Goal: Task Accomplishment & Management: Manage account settings

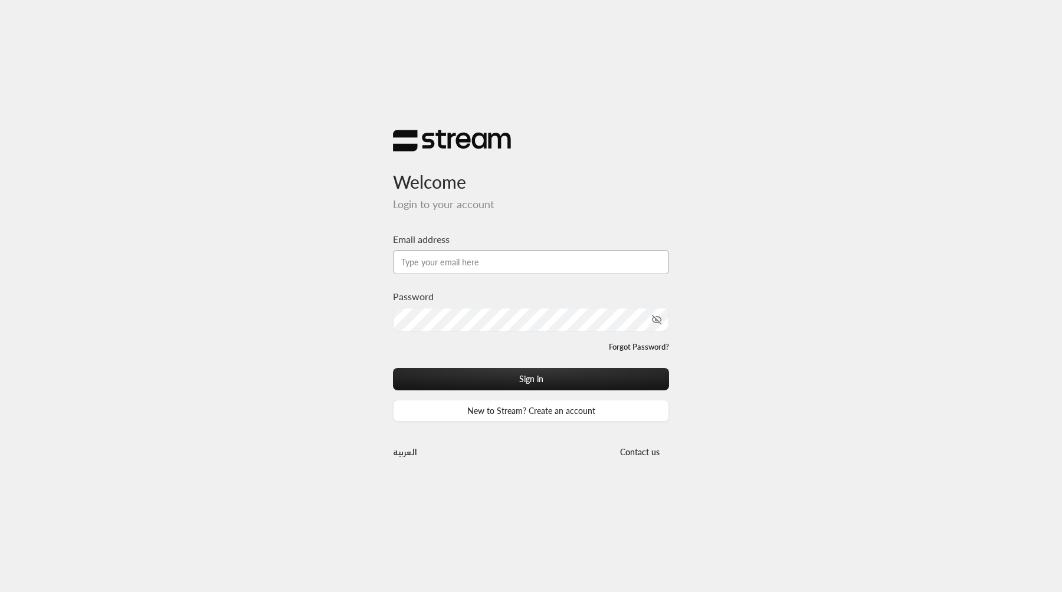
type input "[EMAIL_ADDRESS][DOMAIN_NAME]"
click at [393, 368] on button "Sign in" at bounding box center [531, 379] width 276 height 22
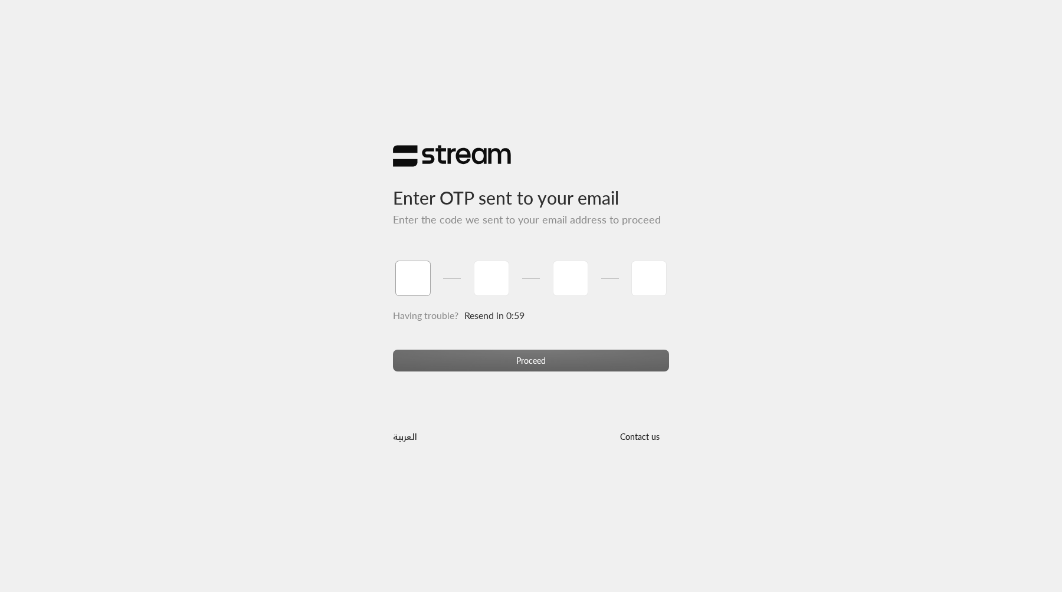
type input "1"
type input "2"
type input "3"
type input "4"
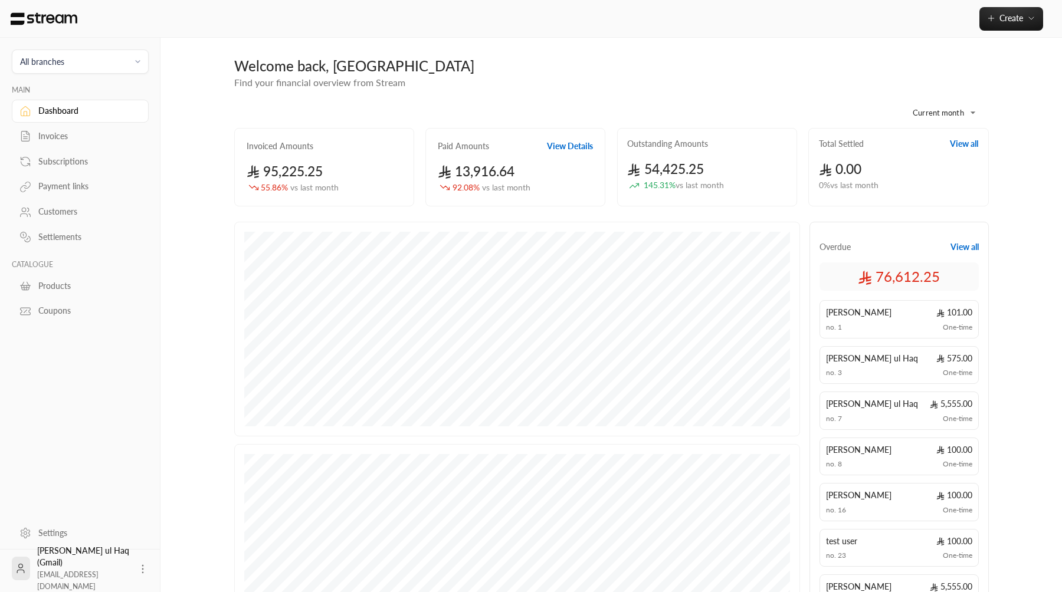
click at [73, 142] on div "Invoices" at bounding box center [86, 136] width 96 height 12
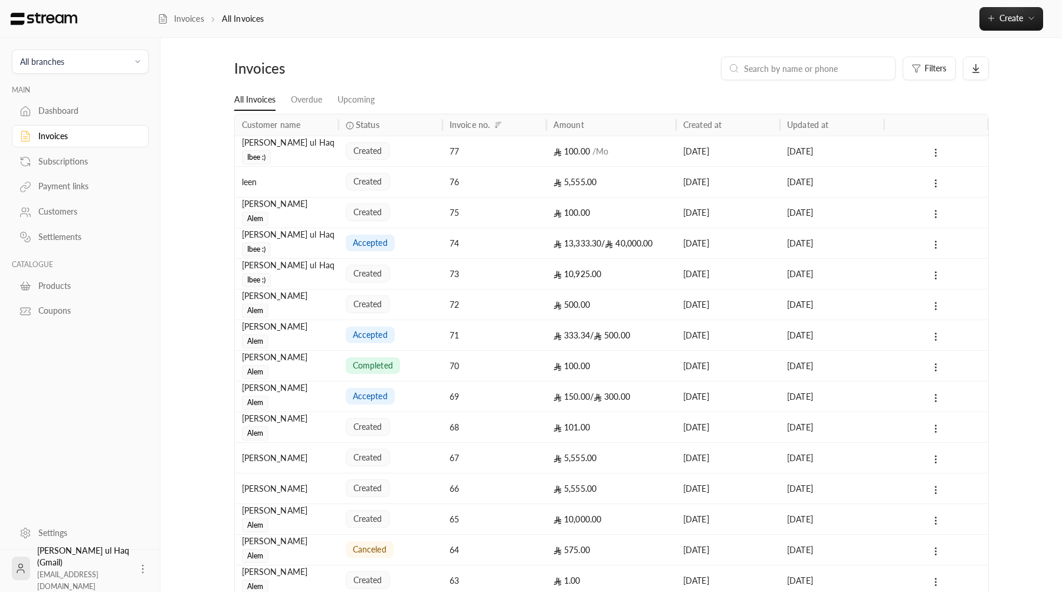
click at [541, 153] on div "77" at bounding box center [494, 151] width 104 height 31
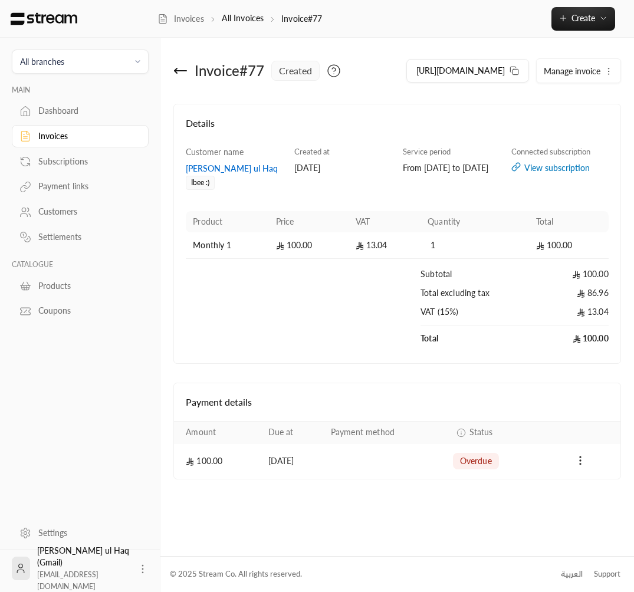
click at [589, 83] on button "Manage invoice" at bounding box center [579, 71] width 84 height 24
click at [574, 137] on link "Cancel" at bounding box center [580, 126] width 73 height 21
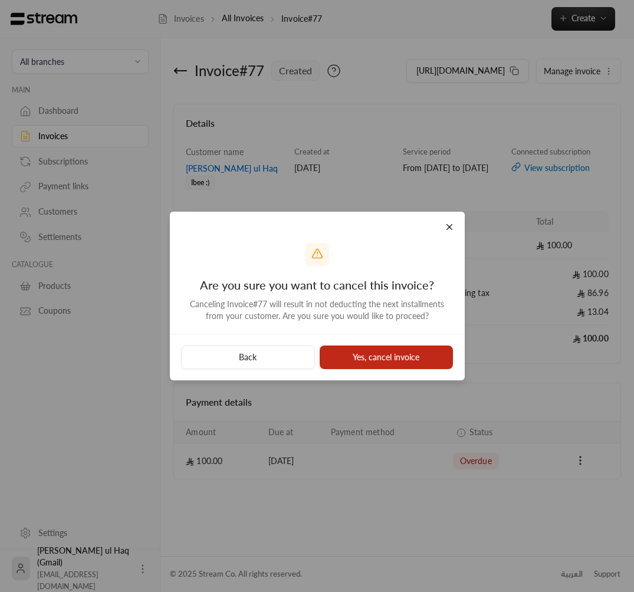
click at [393, 360] on button "Yes, cancel invoice" at bounding box center [387, 358] width 134 height 24
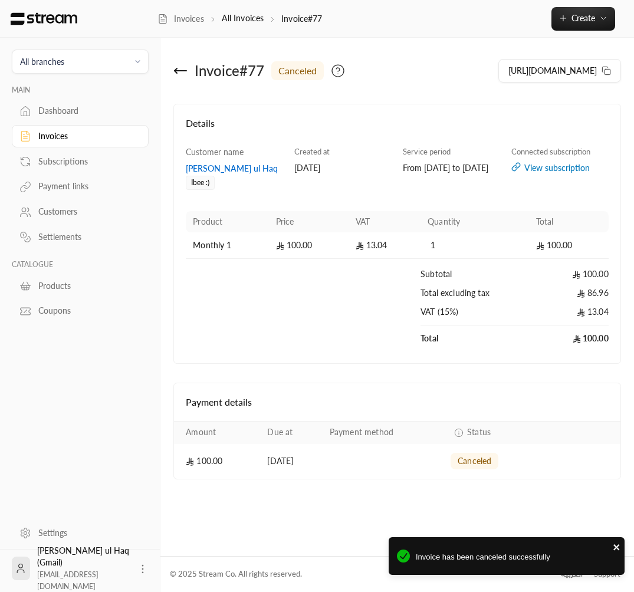
click at [617, 546] on icon "close" at bounding box center [617, 547] width 8 height 9
